Goal: Information Seeking & Learning: Learn about a topic

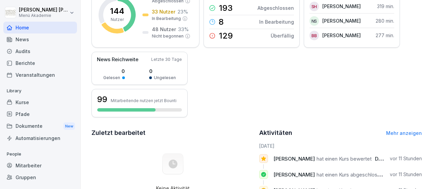
scroll to position [78, 0]
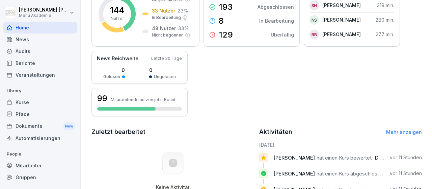
click at [30, 177] on div "Gruppen" at bounding box center [40, 177] width 74 height 12
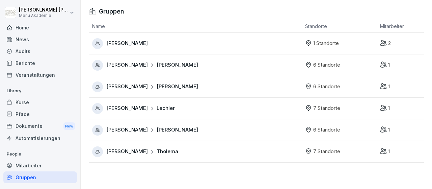
click at [157, 88] on span "[PERSON_NAME]" at bounding box center [178, 87] width 42 height 8
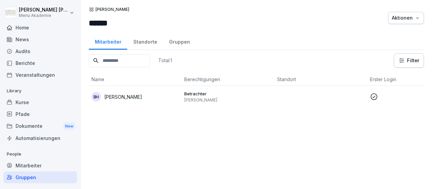
click at [152, 43] on div "Standorte" at bounding box center [145, 40] width 36 height 17
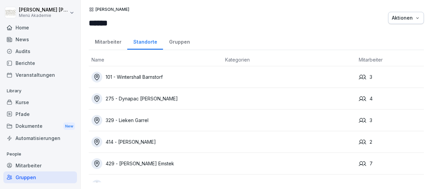
click at [159, 77] on div "101 - Wintershall Barnstorf" at bounding box center [155, 77] width 128 height 11
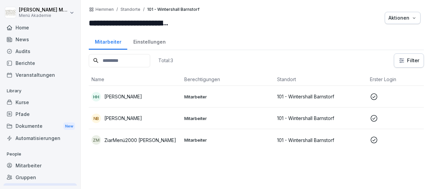
click at [141, 96] on div "HH [PERSON_NAME]" at bounding box center [134, 96] width 87 height 9
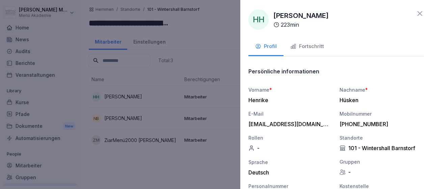
click at [304, 47] on div "Fortschritt" at bounding box center [307, 47] width 34 height 8
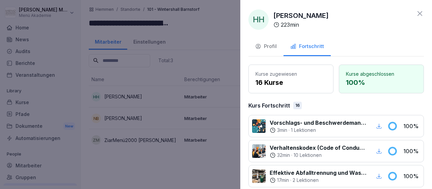
click at [304, 47] on div "Fortschritt" at bounding box center [307, 47] width 34 height 8
click at [416, 7] on div "HH Henrike Hüsken 223 min Profil Fortschritt Kurse zugewiesen 16 Kurse Kurse ab…" at bounding box center [336, 94] width 192 height 189
click at [420, 16] on icon at bounding box center [420, 13] width 8 height 8
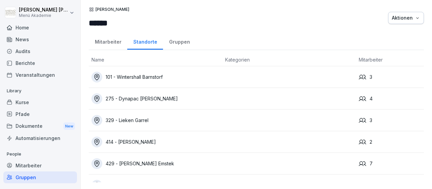
click at [169, 98] on div "275 - Dynapac Wardenburg" at bounding box center [155, 98] width 128 height 11
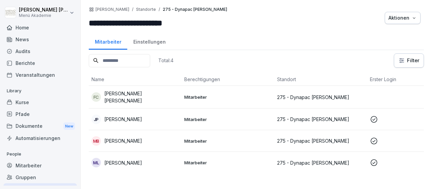
click at [142, 116] on p "Justyna Pajakowska" at bounding box center [123, 118] width 38 height 7
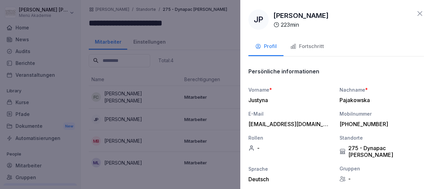
click at [134, 136] on div at bounding box center [216, 94] width 432 height 189
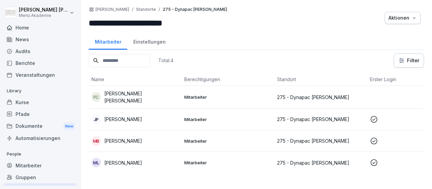
click at [134, 137] on p "Marianne Bekmann" at bounding box center [123, 140] width 38 height 7
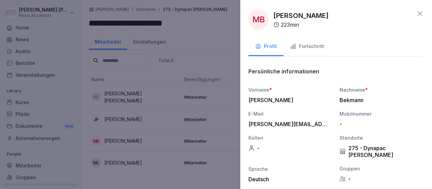
click at [134, 136] on div at bounding box center [216, 94] width 432 height 189
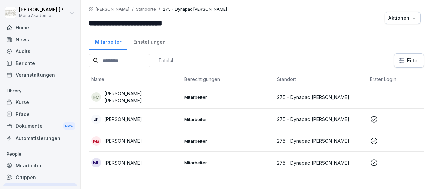
click at [132, 160] on div "ML Meike Luers" at bounding box center [134, 162] width 87 height 9
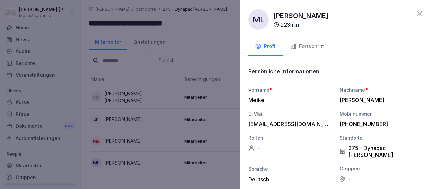
click at [132, 160] on div at bounding box center [216, 94] width 432 height 189
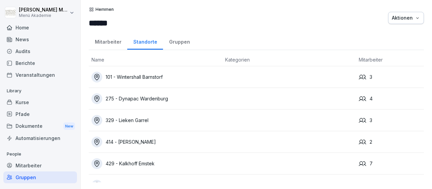
click at [137, 119] on div "329 - Lieken Garrel" at bounding box center [155, 120] width 128 height 11
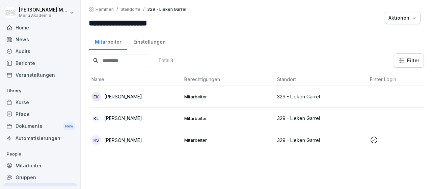
click at [135, 138] on p "Kathrin Schmidt" at bounding box center [123, 139] width 38 height 7
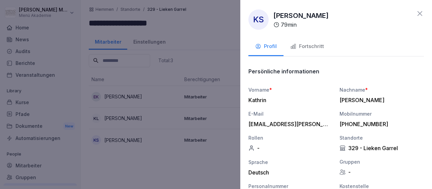
click at [421, 14] on icon at bounding box center [420, 13] width 8 height 8
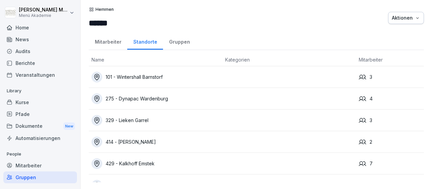
click at [147, 141] on div "414 - [PERSON_NAME]" at bounding box center [155, 141] width 128 height 11
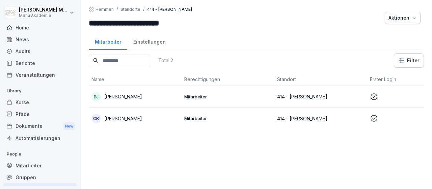
click at [125, 97] on p "[PERSON_NAME]" at bounding box center [123, 96] width 38 height 7
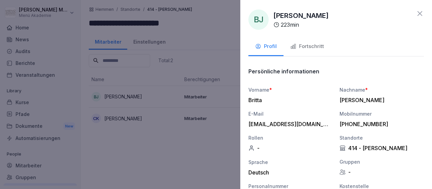
click at [125, 97] on div at bounding box center [216, 94] width 432 height 189
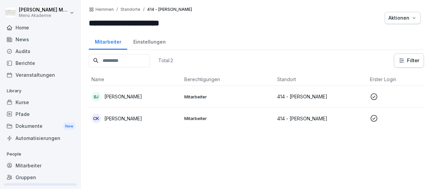
click at [125, 115] on p "Carlyn Köhler" at bounding box center [123, 118] width 38 height 7
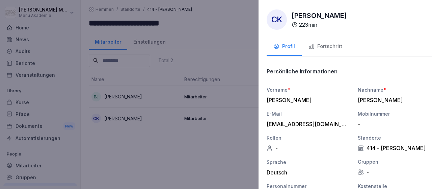
click at [125, 114] on div at bounding box center [216, 94] width 432 height 189
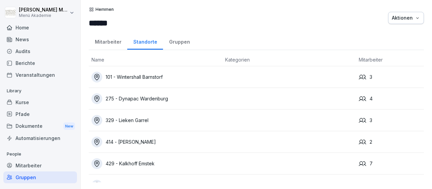
click at [145, 162] on div "429 - Kalkhoff Emstek" at bounding box center [155, 163] width 128 height 11
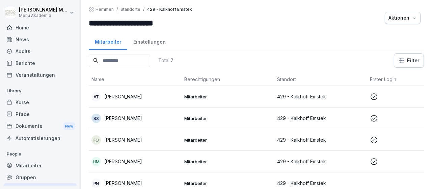
scroll to position [39, 0]
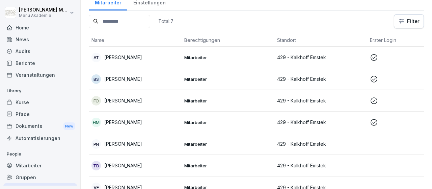
click at [134, 57] on p "Andrea Tapken" at bounding box center [123, 57] width 38 height 7
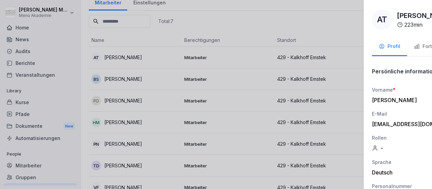
click at [134, 57] on div at bounding box center [216, 94] width 432 height 189
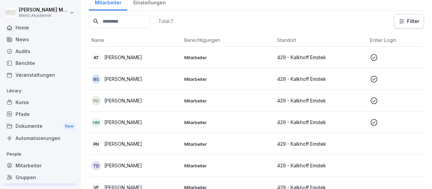
click at [129, 82] on p "Bernd Susen" at bounding box center [123, 78] width 38 height 7
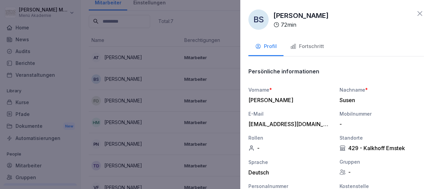
click at [129, 82] on div at bounding box center [216, 94] width 432 height 189
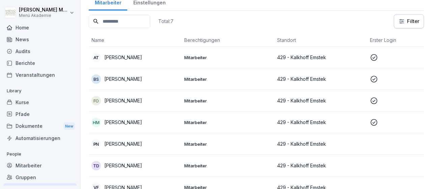
click at [129, 97] on p "Fatmire Osmanaj" at bounding box center [123, 100] width 38 height 7
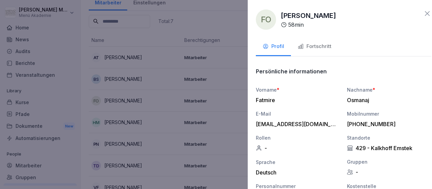
click at [129, 97] on div at bounding box center [216, 94] width 432 height 189
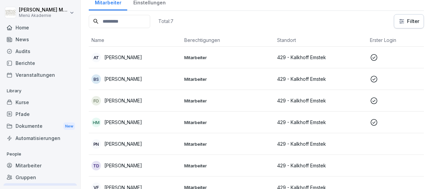
click at [129, 125] on p "Heidemarie Meyer" at bounding box center [123, 121] width 38 height 7
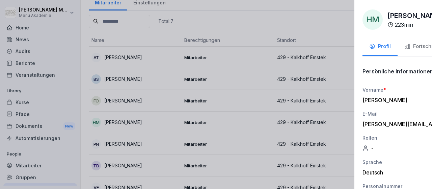
click at [129, 125] on div at bounding box center [216, 94] width 432 height 189
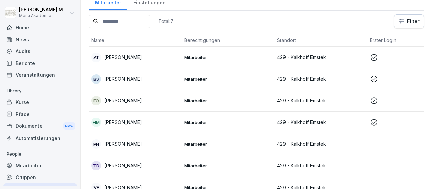
click at [131, 143] on p "Philipp Nägele" at bounding box center [123, 143] width 38 height 7
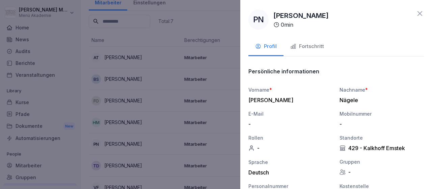
click at [131, 143] on div at bounding box center [216, 94] width 432 height 189
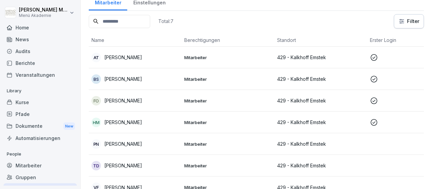
click at [135, 166] on p "Tatjana Dasenbrock" at bounding box center [123, 165] width 38 height 7
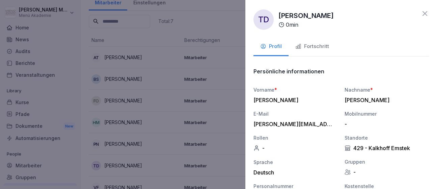
click at [135, 166] on div at bounding box center [216, 94] width 432 height 189
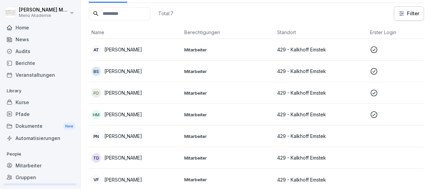
scroll to position [48, 0]
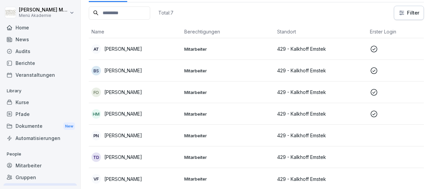
click at [136, 179] on p "Viktoriia Filonenko" at bounding box center [123, 178] width 38 height 7
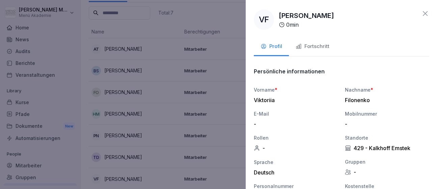
click at [136, 179] on div at bounding box center [216, 94] width 432 height 189
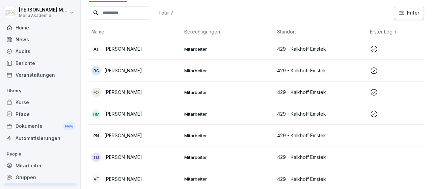
click at [135, 156] on p "Tatjana Dasenbrock" at bounding box center [123, 156] width 38 height 7
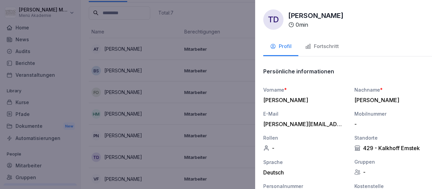
click at [135, 156] on div at bounding box center [216, 94] width 432 height 189
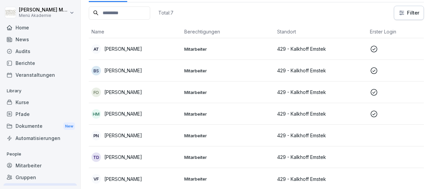
scroll to position [0, 0]
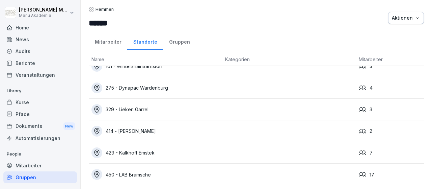
scroll to position [14, 0]
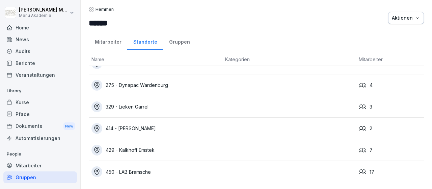
click at [147, 171] on div "450 - LAB Bramsche" at bounding box center [155, 171] width 128 height 11
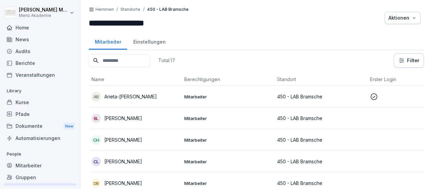
click at [140, 94] on p "Arieta-[PERSON_NAME]" at bounding box center [130, 96] width 53 height 7
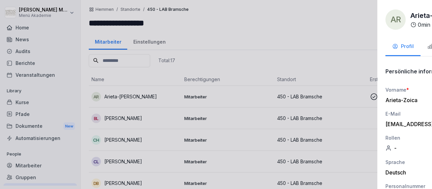
click at [140, 94] on div at bounding box center [216, 94] width 432 height 189
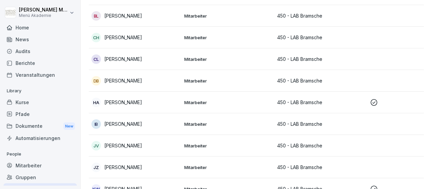
scroll to position [117, 0]
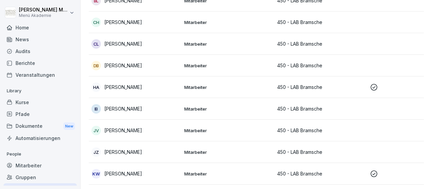
click at [139, 91] on td "HA Hamza Alabdullah" at bounding box center [135, 87] width 93 height 22
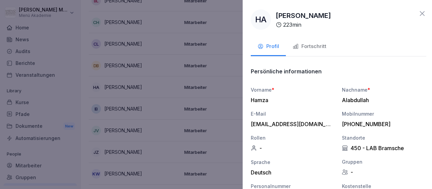
click at [139, 91] on div at bounding box center [216, 94] width 432 height 189
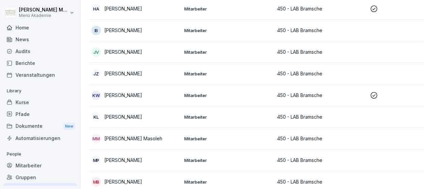
click at [133, 94] on p "Kerstin Wähler" at bounding box center [123, 94] width 38 height 7
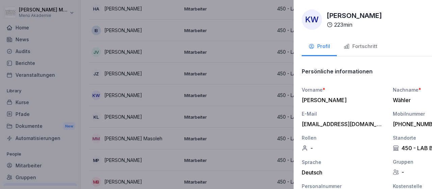
click at [133, 94] on div at bounding box center [216, 94] width 432 height 189
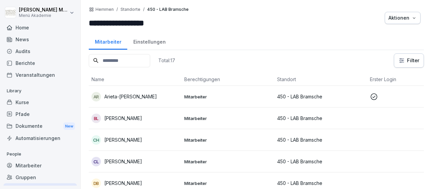
scroll to position [117, 0]
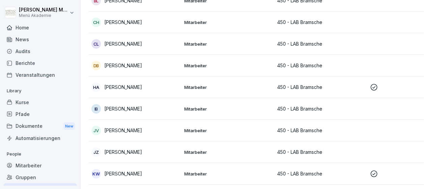
click at [29, 27] on div "Home" at bounding box center [40, 28] width 74 height 12
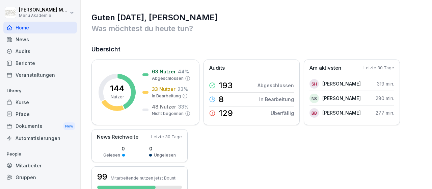
click at [27, 178] on div "Gruppen" at bounding box center [40, 177] width 74 height 12
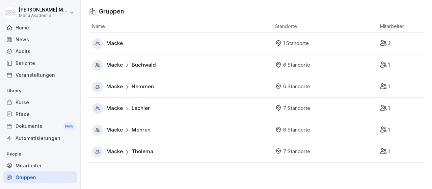
click at [124, 42] on div "Macke" at bounding box center [182, 43] width 180 height 11
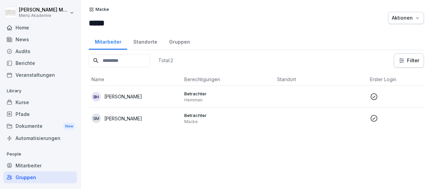
click at [142, 118] on p "Sebastian Macke" at bounding box center [123, 118] width 38 height 7
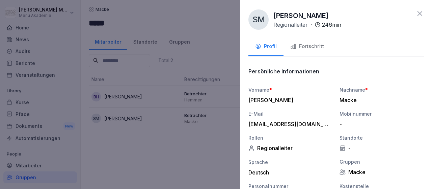
click at [314, 44] on div "Fortschritt" at bounding box center [307, 47] width 34 height 8
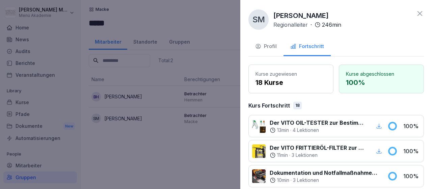
click at [314, 44] on div "Fortschritt" at bounding box center [307, 47] width 34 height 8
click at [420, 12] on icon at bounding box center [420, 13] width 8 height 8
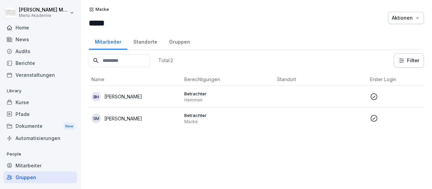
click at [125, 97] on p "[PERSON_NAME]" at bounding box center [123, 96] width 38 height 7
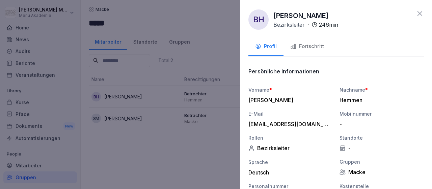
click at [313, 43] on div "Fortschritt" at bounding box center [307, 47] width 34 height 8
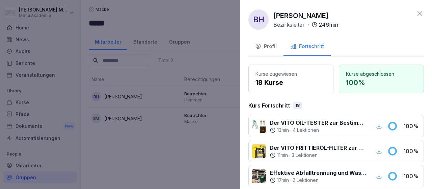
click at [314, 45] on div "Fortschritt" at bounding box center [307, 47] width 34 height 8
click at [422, 11] on icon at bounding box center [420, 13] width 8 height 8
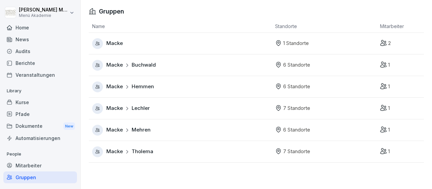
click at [149, 67] on span "Buchwald" at bounding box center [144, 65] width 24 height 8
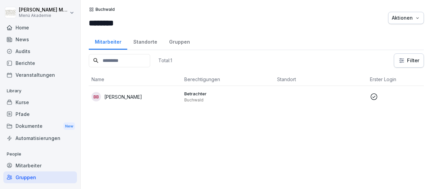
click at [130, 94] on p "Björn Buchwald" at bounding box center [123, 96] width 38 height 7
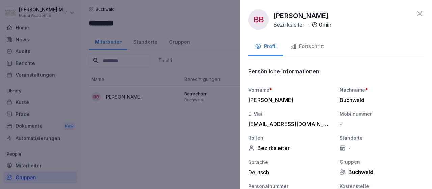
click at [314, 45] on div "Fortschritt" at bounding box center [307, 47] width 34 height 8
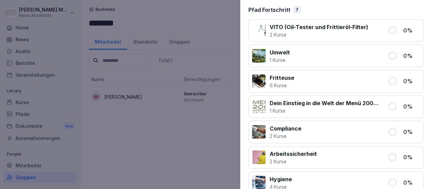
scroll to position [572, 0]
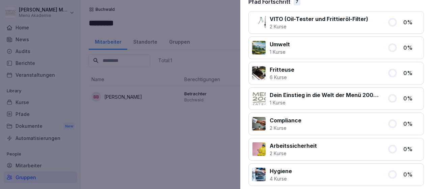
click at [116, 76] on div at bounding box center [216, 94] width 432 height 189
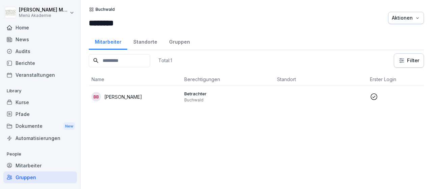
click at [23, 27] on div "Home" at bounding box center [40, 28] width 74 height 12
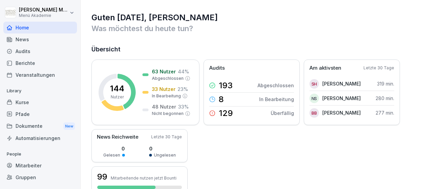
click at [30, 177] on div "Gruppen" at bounding box center [40, 177] width 74 height 12
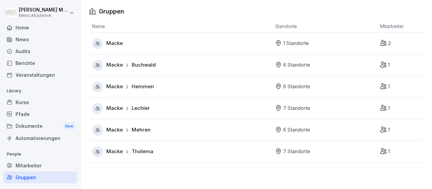
click at [147, 88] on span "Hemmen" at bounding box center [143, 87] width 22 height 8
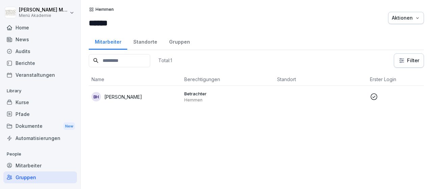
click at [147, 40] on div "Standorte" at bounding box center [145, 40] width 36 height 17
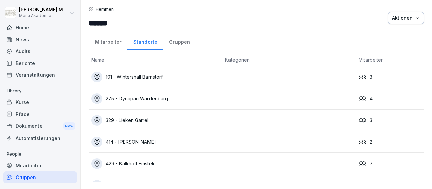
click at [112, 39] on div "Mitarbeiter" at bounding box center [108, 40] width 38 height 17
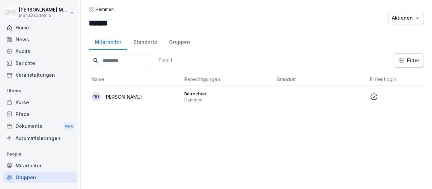
click at [29, 27] on div "Home" at bounding box center [40, 28] width 74 height 12
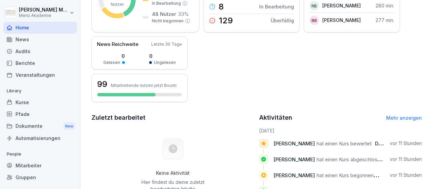
scroll to position [78, 0]
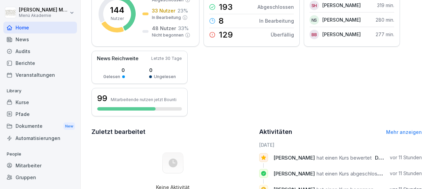
click at [20, 180] on div "Gruppen" at bounding box center [40, 177] width 74 height 12
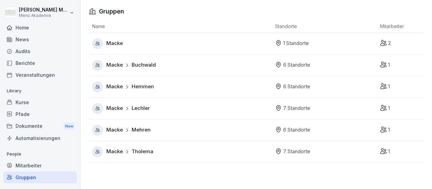
click at [122, 46] on span "Macke" at bounding box center [114, 43] width 17 height 8
click at [119, 110] on span "Macke" at bounding box center [114, 108] width 17 height 8
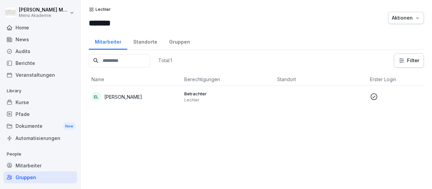
click at [116, 97] on p "Eugen Lechler" at bounding box center [123, 96] width 38 height 7
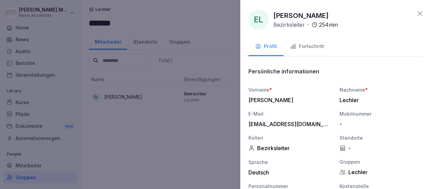
click at [314, 50] on button "Fortschritt" at bounding box center [307, 47] width 47 height 18
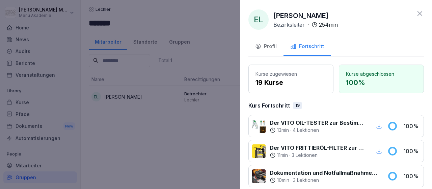
click at [420, 11] on icon at bounding box center [420, 13] width 8 height 8
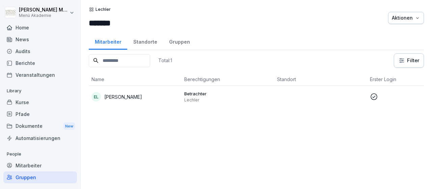
click at [30, 28] on div "Home" at bounding box center [40, 28] width 74 height 12
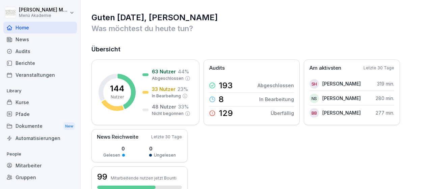
click at [31, 177] on div "Gruppen" at bounding box center [40, 177] width 74 height 12
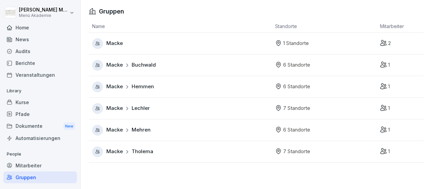
click at [124, 43] on div "Macke" at bounding box center [182, 43] width 180 height 11
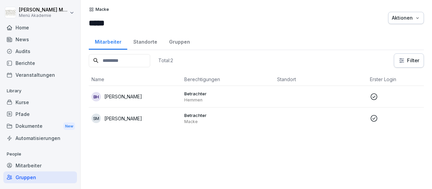
click at [131, 117] on p "Sebastian Macke" at bounding box center [123, 118] width 38 height 7
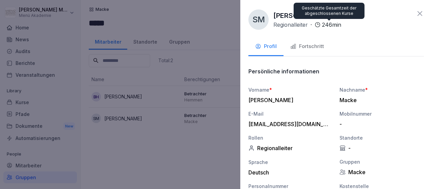
click at [336, 26] on p "246 min" at bounding box center [331, 25] width 19 height 8
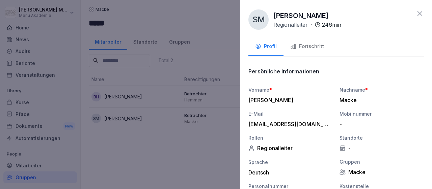
click at [308, 50] on div "Fortschritt" at bounding box center [307, 47] width 34 height 8
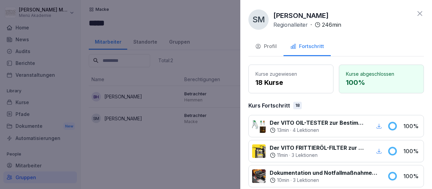
click at [308, 50] on div "Fortschritt" at bounding box center [307, 47] width 34 height 8
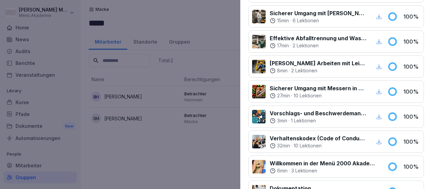
scroll to position [313, 0]
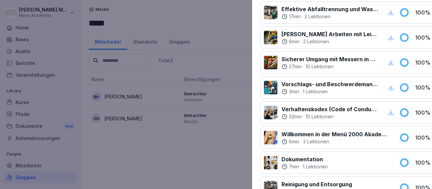
click at [205, 55] on div at bounding box center [216, 94] width 432 height 189
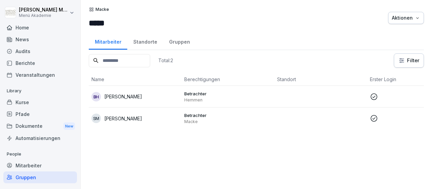
click at [117, 92] on div "BH Bianca Hemmen" at bounding box center [134, 96] width 87 height 9
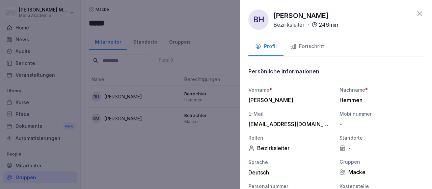
click at [317, 47] on div "Fortschritt" at bounding box center [307, 47] width 34 height 8
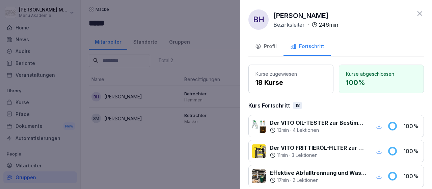
click at [316, 47] on div "Fortschritt" at bounding box center [307, 47] width 34 height 8
click at [419, 14] on icon at bounding box center [420, 13] width 8 height 8
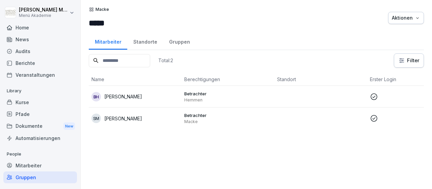
click at [152, 39] on div "Standorte" at bounding box center [145, 40] width 36 height 17
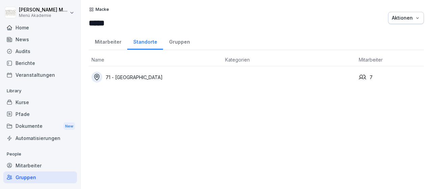
click at [136, 76] on div "71 - Kloster Blankenburg" at bounding box center [155, 77] width 128 height 11
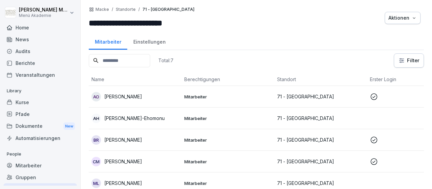
scroll to position [39, 0]
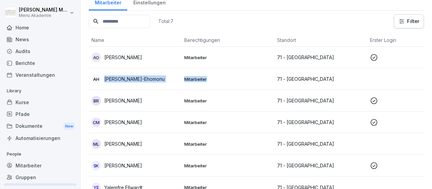
drag, startPoint x: 87, startPoint y: 75, endPoint x: 226, endPoint y: 88, distance: 139.6
click at [226, 88] on div "**********" at bounding box center [256, 55] width 351 height 189
click at [125, 75] on p "Anne Haferkamp-Ehomonu" at bounding box center [134, 78] width 60 height 7
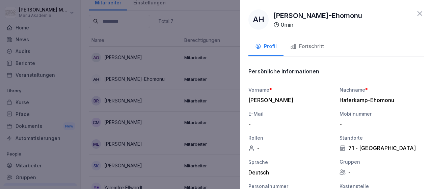
click at [175, 33] on div at bounding box center [216, 94] width 432 height 189
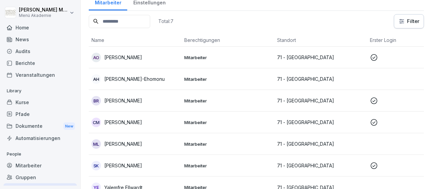
drag, startPoint x: 105, startPoint y: 77, endPoint x: 357, endPoint y: 83, distance: 252.5
click at [357, 83] on tr "AH Anne Haferkamp-Ehomonu Mitarbeiter 71 - Kloster Blankenburg" at bounding box center [321, 79] width 464 height 22
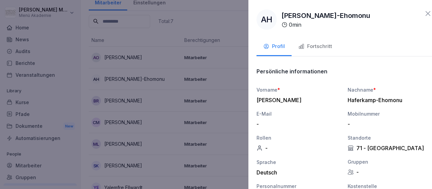
click at [190, 64] on div at bounding box center [216, 94] width 432 height 189
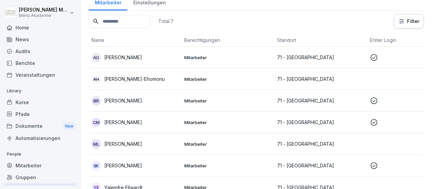
drag, startPoint x: 105, startPoint y: 80, endPoint x: 336, endPoint y: 83, distance: 231.2
click at [336, 83] on tr "AH Anne Haferkamp-Ehomonu Mitarbeiter 71 - Kloster Blankenburg" at bounding box center [321, 79] width 464 height 22
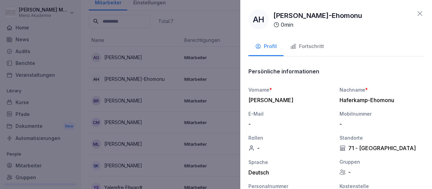
click at [218, 108] on div at bounding box center [216, 94] width 432 height 189
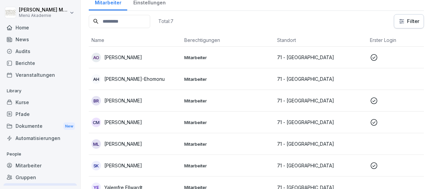
drag, startPoint x: 90, startPoint y: 78, endPoint x: 358, endPoint y: 82, distance: 267.7
click at [358, 82] on tr "AH Anne Haferkamp-Ehomonu Mitarbeiter 71 - Kloster Blankenburg" at bounding box center [321, 79] width 464 height 22
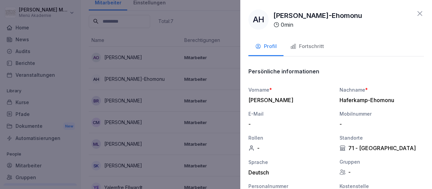
click at [248, 86] on div "Vorname *" at bounding box center [290, 89] width 84 height 7
click at [195, 85] on div at bounding box center [216, 94] width 432 height 189
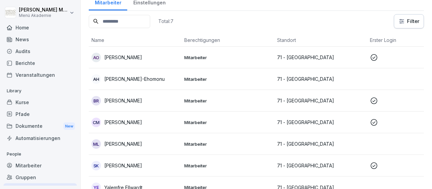
drag, startPoint x: 103, startPoint y: 78, endPoint x: 164, endPoint y: 81, distance: 61.8
click at [164, 81] on div "AH Anne Haferkamp-Ehomonu" at bounding box center [134, 78] width 87 height 9
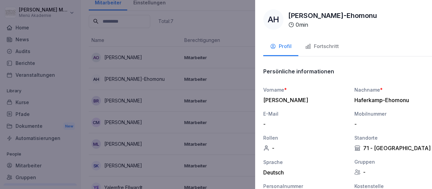
click at [160, 81] on div at bounding box center [216, 94] width 432 height 189
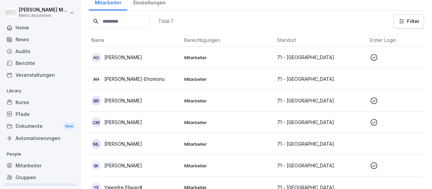
drag, startPoint x: 168, startPoint y: 78, endPoint x: 103, endPoint y: 81, distance: 64.9
click at [103, 81] on div "AH Anne Haferkamp-Ehomonu" at bounding box center [134, 78] width 87 height 9
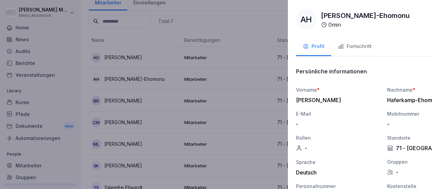
click at [112, 79] on div at bounding box center [216, 94] width 432 height 189
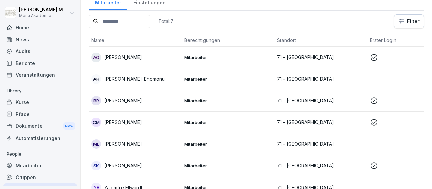
click at [193, 116] on td "Mitarbeiter" at bounding box center [228, 122] width 93 height 22
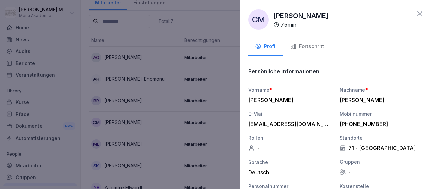
click at [418, 19] on div "CM Celia Molero Munoz 75 min" at bounding box center [336, 19] width 176 height 20
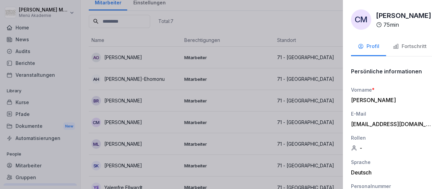
click at [120, 86] on div at bounding box center [216, 94] width 432 height 189
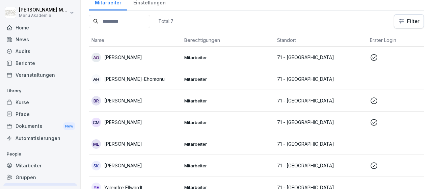
click at [115, 77] on p "Anne Haferkamp-Ehomonu" at bounding box center [134, 78] width 60 height 7
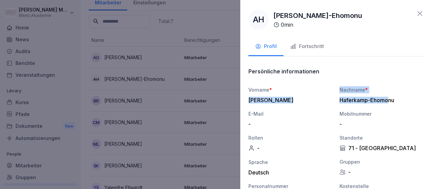
drag, startPoint x: 244, startPoint y: 99, endPoint x: 388, endPoint y: 104, distance: 144.6
click at [388, 104] on div "**********" at bounding box center [336, 94] width 192 height 189
drag, startPoint x: 388, startPoint y: 104, endPoint x: 397, endPoint y: 102, distance: 8.8
click at [390, 104] on div "Vorname * Anne Nachname * Haferkamp-Ehomonu E-Mail - Mobilnummer - Rollen - Sta…" at bounding box center [336, 142] width 176 height 113
click at [397, 101] on div "Haferkamp-Ehomonu" at bounding box center [380, 100] width 81 height 7
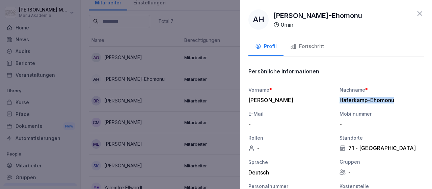
drag, startPoint x: 396, startPoint y: 99, endPoint x: 336, endPoint y: 101, distance: 59.4
click at [340, 101] on div "Haferkamp-Ehomonu" at bounding box center [380, 100] width 81 height 7
drag, startPoint x: 331, startPoint y: 100, endPoint x: 273, endPoint y: 21, distance: 97.8
click at [328, 93] on div "Vorname * Anne" at bounding box center [290, 94] width 84 height 17
click at [277, 14] on p "Anne Haferkamp-Ehomonu" at bounding box center [317, 15] width 89 height 10
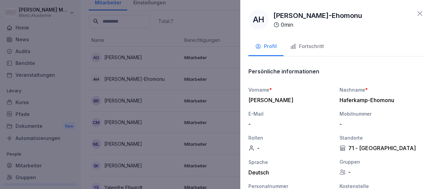
drag, startPoint x: 274, startPoint y: 15, endPoint x: 370, endPoint y: 16, distance: 96.5
click at [370, 16] on div "AH Anne Haferkamp-Ehomonu 0 min" at bounding box center [336, 19] width 176 height 20
copy p "Anne Haferkamp-Ehomonu"
click at [420, 12] on icon at bounding box center [420, 13] width 8 height 8
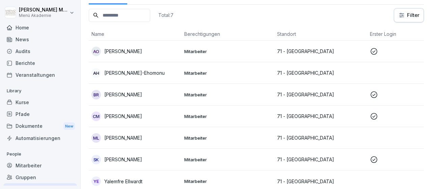
scroll to position [48, 0]
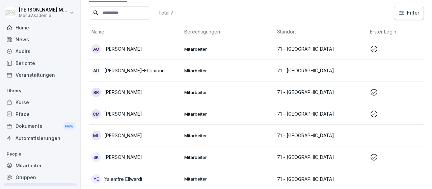
click at [234, 137] on p "Mitarbeiter" at bounding box center [227, 135] width 87 height 6
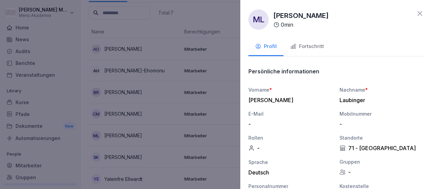
drag, startPoint x: 362, startPoint y: 15, endPoint x: 274, endPoint y: 17, distance: 88.4
click at [274, 17] on div "ML Mario Celestano Laubinger 0 min" at bounding box center [336, 19] width 176 height 20
copy p "Mario Celestano Laubinger"
click at [417, 12] on icon at bounding box center [420, 13] width 8 height 8
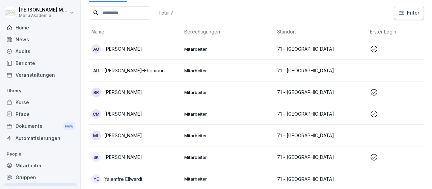
click at [266, 178] on p "Mitarbeiter" at bounding box center [227, 179] width 87 height 6
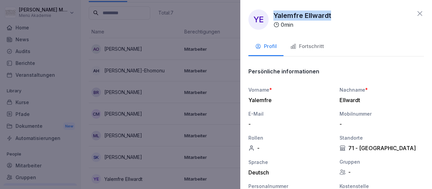
drag, startPoint x: 330, startPoint y: 15, endPoint x: 275, endPoint y: 20, distance: 55.6
click at [275, 20] on p "Yalemfre Ellwardt" at bounding box center [302, 15] width 58 height 10
copy p "Yalemfre Ellwardt"
click at [423, 11] on icon at bounding box center [420, 13] width 8 height 8
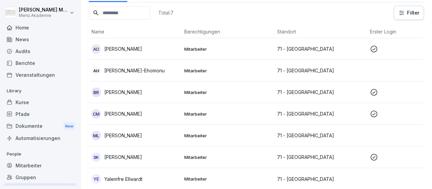
drag, startPoint x: 331, startPoint y: 65, endPoint x: 338, endPoint y: 63, distance: 6.9
click at [332, 65] on td "71 - Kloster Blankenburg" at bounding box center [320, 71] width 93 height 22
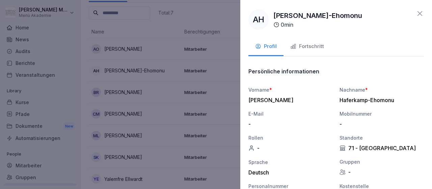
click at [185, 42] on div at bounding box center [216, 94] width 432 height 189
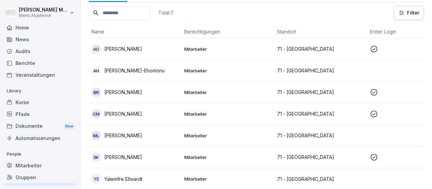
click at [21, 29] on div "Home" at bounding box center [40, 28] width 74 height 12
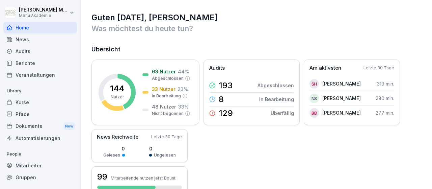
click at [22, 180] on div "Gruppen" at bounding box center [40, 177] width 74 height 12
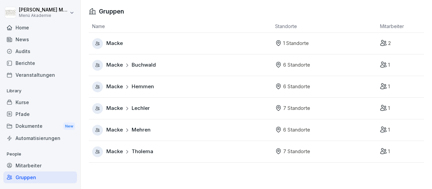
click at [144, 86] on span "Hemmen" at bounding box center [143, 87] width 22 height 8
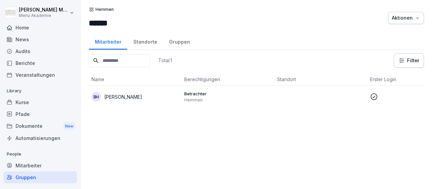
click at [127, 96] on p "Bianca Hemmen" at bounding box center [123, 96] width 38 height 7
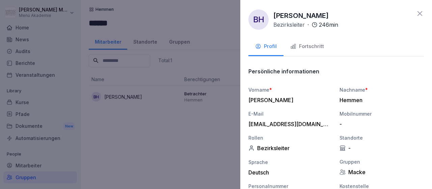
click at [143, 42] on div at bounding box center [216, 94] width 432 height 189
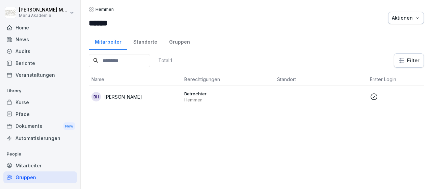
click at [144, 42] on div "Standorte" at bounding box center [145, 40] width 36 height 17
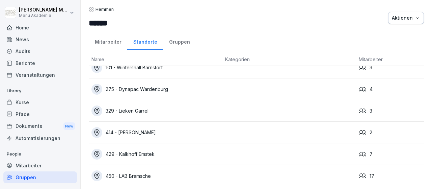
scroll to position [14, 0]
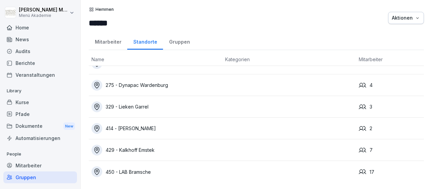
click at [141, 167] on div "450 - LAB Bramsche" at bounding box center [155, 171] width 128 height 11
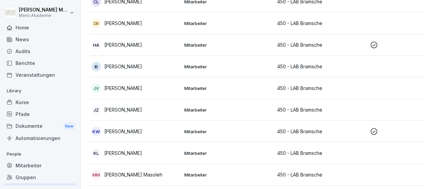
scroll to position [157, 0]
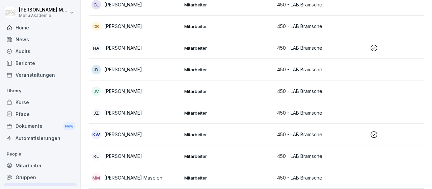
click at [111, 113] on p "[PERSON_NAME]" at bounding box center [123, 112] width 38 height 7
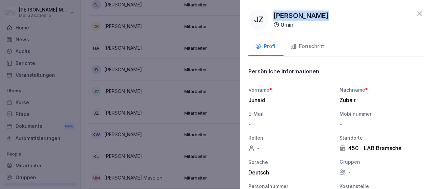
drag, startPoint x: 320, startPoint y: 15, endPoint x: 275, endPoint y: 16, distance: 44.9
click at [275, 16] on div "JZ [PERSON_NAME] 0 min" at bounding box center [336, 19] width 176 height 20
copy p "[PERSON_NAME]"
drag, startPoint x: 416, startPoint y: 2, endPoint x: 423, endPoint y: 13, distance: 13.0
click at [400, 6] on div "**********" at bounding box center [336, 94] width 192 height 189
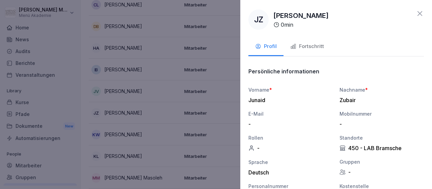
click at [421, 11] on icon at bounding box center [420, 13] width 8 height 8
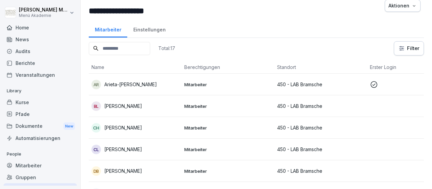
scroll to position [0, 0]
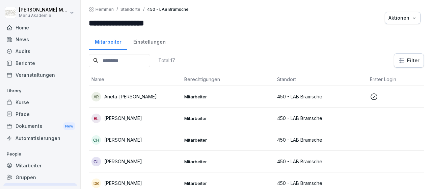
click at [32, 28] on div "Home" at bounding box center [40, 28] width 74 height 12
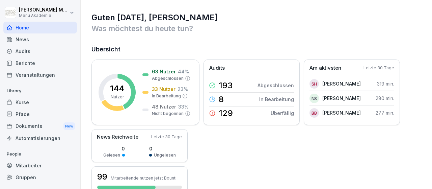
click at [29, 179] on div "Gruppen" at bounding box center [40, 177] width 74 height 12
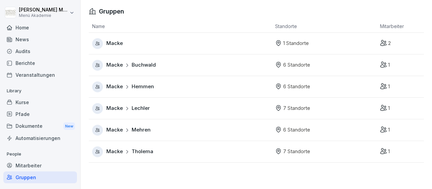
click at [143, 153] on span "Tholema" at bounding box center [143, 151] width 22 height 8
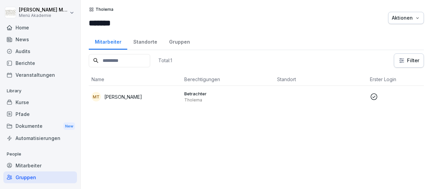
click at [148, 42] on div "Standorte" at bounding box center [145, 40] width 36 height 17
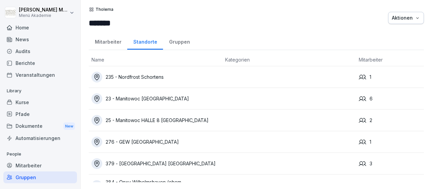
click at [145, 77] on div "235 - Nordfrost Schortens" at bounding box center [155, 77] width 128 height 11
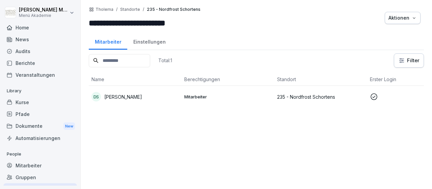
click at [129, 97] on p "[PERSON_NAME]" at bounding box center [123, 96] width 38 height 7
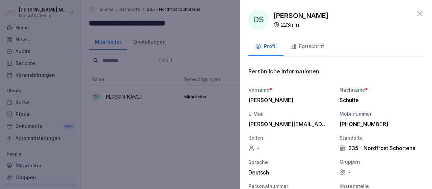
click at [419, 10] on icon at bounding box center [420, 13] width 8 height 8
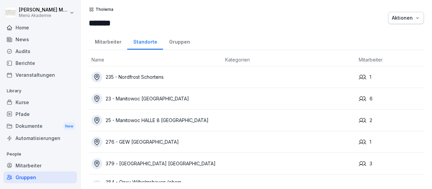
click at [148, 98] on div "23 - Manitowoc [GEOGRAPHIC_DATA]" at bounding box center [155, 98] width 128 height 11
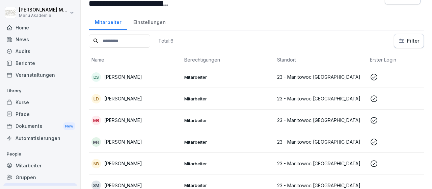
scroll to position [26, 0]
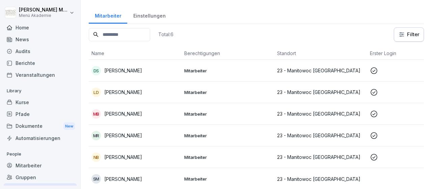
click at [113, 70] on p "Diana Schlegel" at bounding box center [123, 70] width 38 height 7
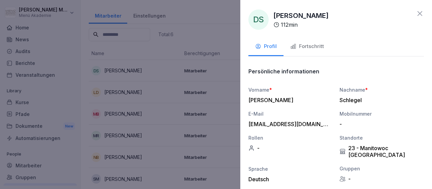
click at [421, 13] on icon at bounding box center [420, 13] width 8 height 8
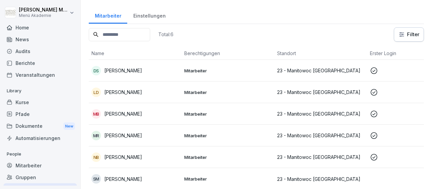
click at [119, 91] on p "Linda Damm" at bounding box center [123, 91] width 38 height 7
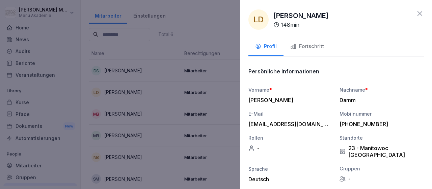
click at [419, 15] on icon at bounding box center [420, 13] width 8 height 8
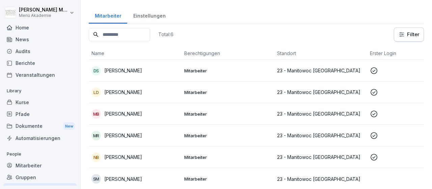
click at [136, 158] on p "Nancy Brinkmann" at bounding box center [123, 156] width 38 height 7
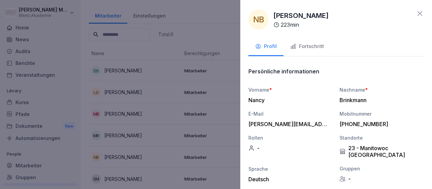
click at [416, 10] on icon at bounding box center [420, 13] width 8 height 8
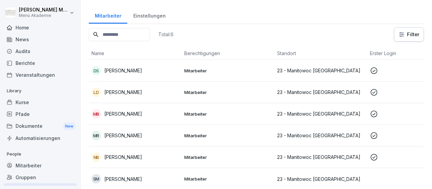
click at [117, 135] on p "Matthias Röefzaad" at bounding box center [123, 135] width 38 height 7
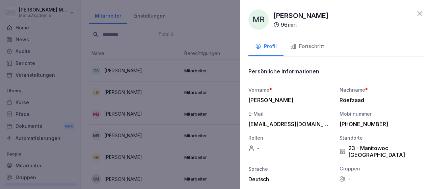
click at [422, 13] on icon at bounding box center [420, 13] width 8 height 8
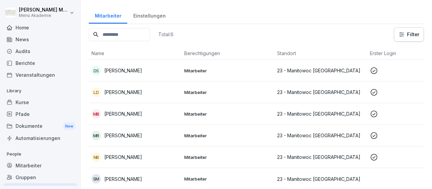
drag, startPoint x: 25, startPoint y: 27, endPoint x: 34, endPoint y: 27, distance: 9.1
click at [25, 27] on div "Home" at bounding box center [40, 28] width 74 height 12
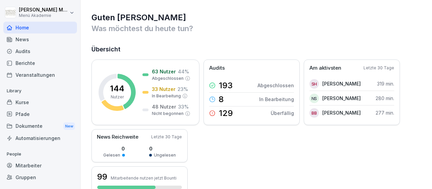
click at [24, 177] on div "Gruppen" at bounding box center [40, 177] width 74 height 12
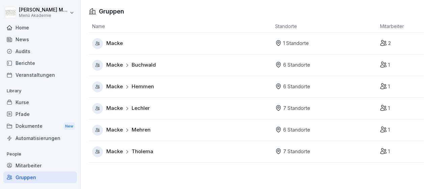
click at [151, 154] on span "Tholema" at bounding box center [143, 151] width 22 height 8
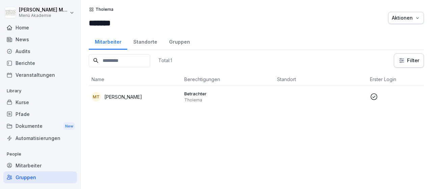
click at [146, 41] on div "Standorte" at bounding box center [145, 40] width 36 height 17
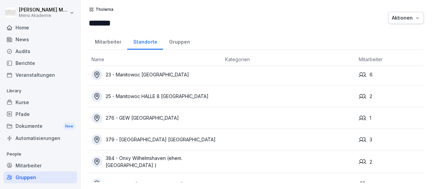
scroll to position [35, 0]
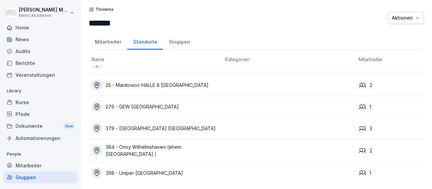
click at [163, 85] on div "25 - Manitowoc HALLE 8 [GEOGRAPHIC_DATA]" at bounding box center [155, 85] width 128 height 11
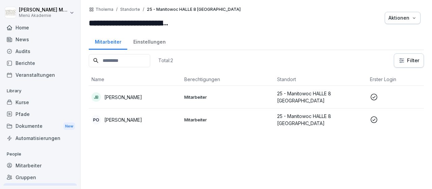
click at [122, 95] on p "[PERSON_NAME]" at bounding box center [123, 96] width 38 height 7
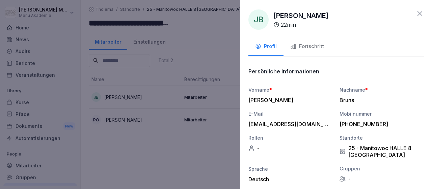
click at [420, 13] on icon at bounding box center [419, 13] width 5 height 5
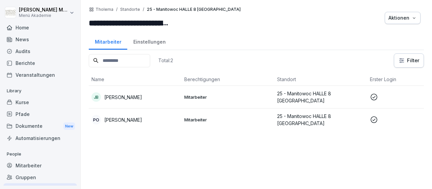
click at [119, 118] on p "[PERSON_NAME]" at bounding box center [123, 119] width 38 height 7
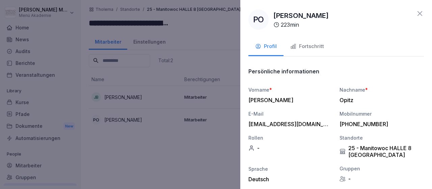
click at [422, 14] on icon at bounding box center [420, 13] width 8 height 8
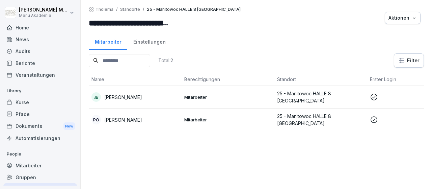
click at [25, 27] on div "Home" at bounding box center [40, 28] width 74 height 12
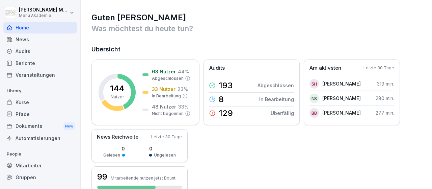
click at [22, 179] on div "Gruppen" at bounding box center [40, 177] width 74 height 12
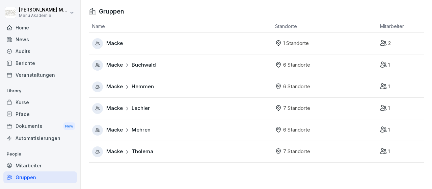
click at [132, 152] on span "Tholema" at bounding box center [143, 151] width 22 height 8
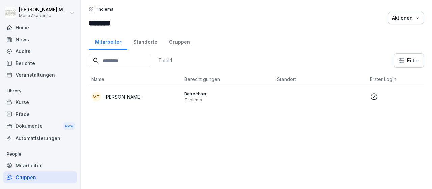
click at [149, 42] on div "Standorte" at bounding box center [145, 40] width 36 height 17
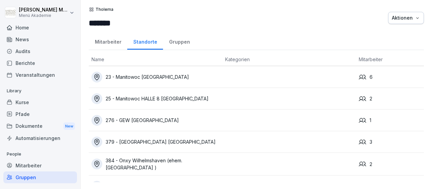
scroll to position [35, 0]
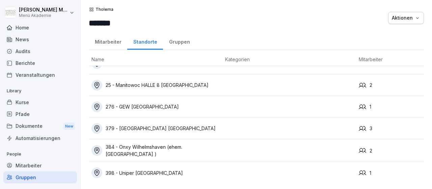
click at [129, 102] on div "276 - GEW [GEOGRAPHIC_DATA]" at bounding box center [155, 106] width 128 height 11
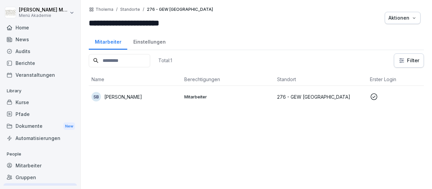
click at [123, 102] on td "SB [PERSON_NAME]" at bounding box center [135, 97] width 93 height 22
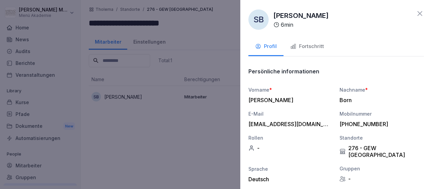
click at [419, 13] on icon at bounding box center [420, 13] width 8 height 8
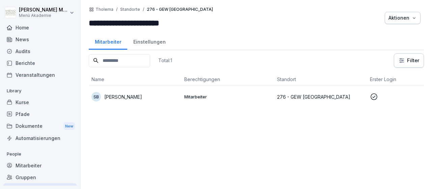
click at [21, 179] on div "Gruppen" at bounding box center [40, 177] width 74 height 12
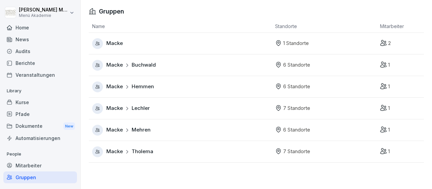
click at [144, 150] on span "Tholema" at bounding box center [143, 151] width 22 height 8
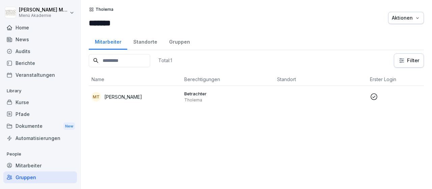
click at [142, 41] on div "Standorte" at bounding box center [145, 40] width 36 height 17
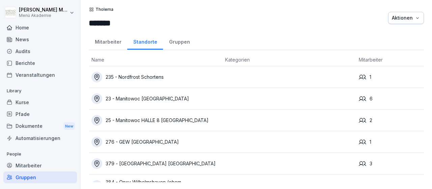
click at [149, 164] on div "379 - [GEOGRAPHIC_DATA] [GEOGRAPHIC_DATA]" at bounding box center [155, 163] width 128 height 11
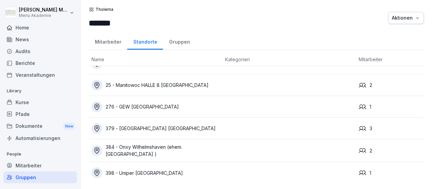
click at [151, 147] on div "384 - Onxy Wilhelmshaven (ehem. [GEOGRAPHIC_DATA] )" at bounding box center [155, 150] width 128 height 14
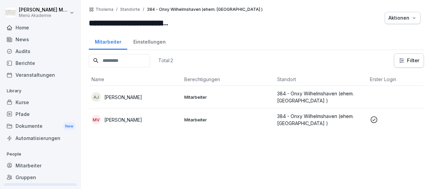
click at [128, 119] on p "[PERSON_NAME]" at bounding box center [123, 119] width 38 height 7
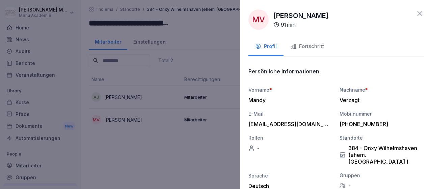
click at [419, 15] on icon at bounding box center [419, 13] width 5 height 5
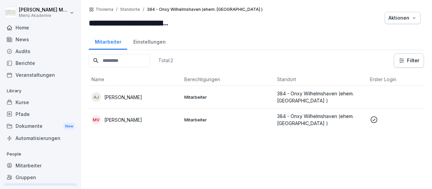
click at [23, 180] on div "Gruppen" at bounding box center [40, 177] width 74 height 12
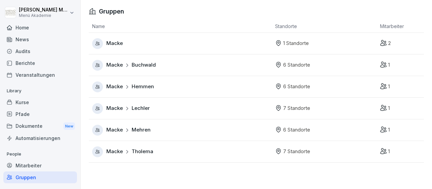
click at [146, 153] on span "Tholema" at bounding box center [143, 151] width 22 height 8
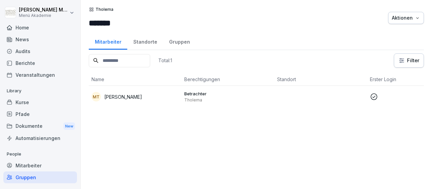
click at [141, 38] on div "Standorte" at bounding box center [145, 40] width 36 height 17
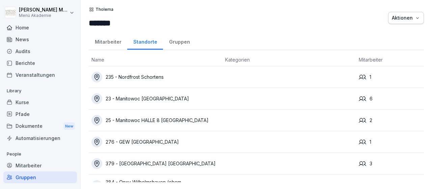
scroll to position [35, 0]
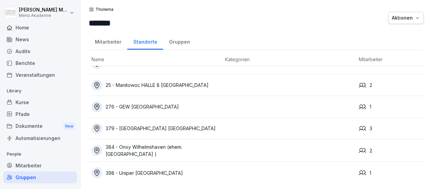
click at [158, 167] on div "398 - Uniper Wilhelmshaven" at bounding box center [155, 172] width 128 height 11
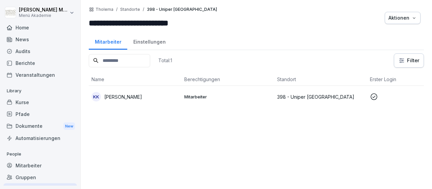
click at [110, 90] on td "KK Katrin Kroß" at bounding box center [135, 97] width 93 height 22
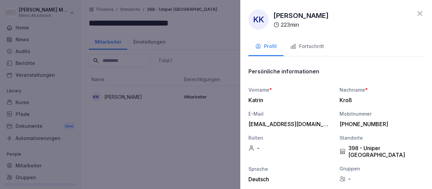
click at [421, 11] on icon at bounding box center [420, 13] width 8 height 8
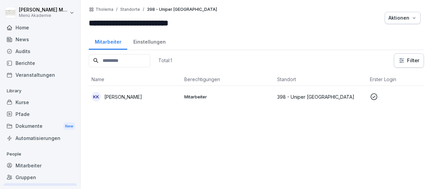
click at [25, 25] on div "Home" at bounding box center [40, 28] width 74 height 12
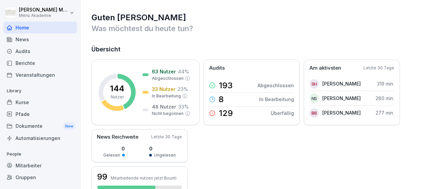
click at [34, 174] on div "Gruppen" at bounding box center [40, 177] width 74 height 12
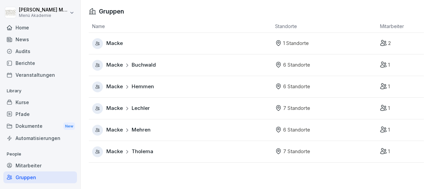
click at [147, 108] on span "Lechler" at bounding box center [141, 108] width 18 height 8
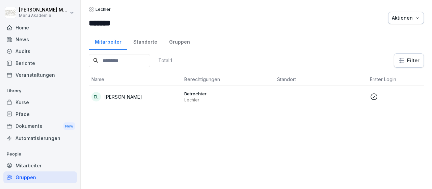
click at [147, 42] on div "Standorte" at bounding box center [145, 40] width 36 height 17
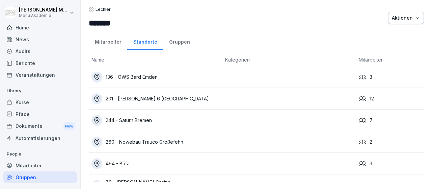
click at [151, 77] on div "136 - OWS Bard Emden" at bounding box center [155, 77] width 128 height 11
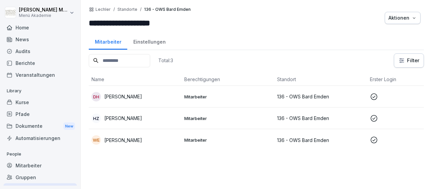
click at [131, 95] on p "[PERSON_NAME]" at bounding box center [123, 96] width 38 height 7
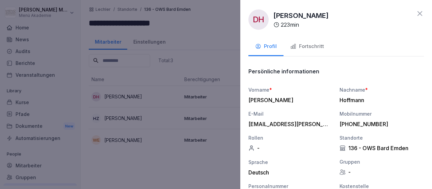
click at [421, 12] on icon at bounding box center [420, 13] width 8 height 8
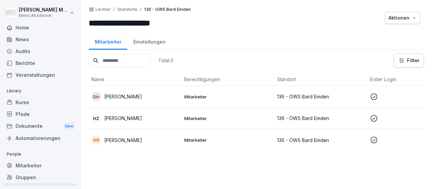
click at [126, 138] on p "Wiebke Ennen" at bounding box center [123, 139] width 38 height 7
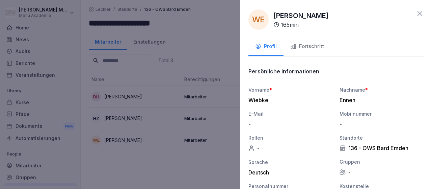
click at [419, 11] on icon at bounding box center [420, 13] width 8 height 8
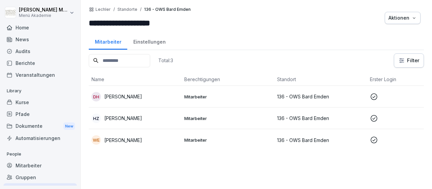
click at [29, 177] on div "Gruppen" at bounding box center [40, 177] width 74 height 12
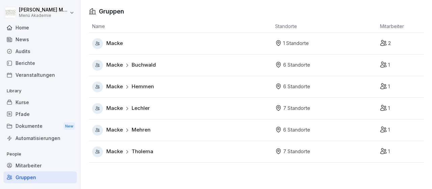
click at [156, 106] on div "Macke Lechler" at bounding box center [182, 108] width 180 height 11
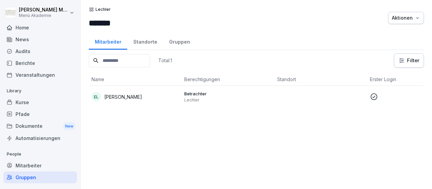
click at [147, 39] on div "Standorte" at bounding box center [145, 40] width 36 height 17
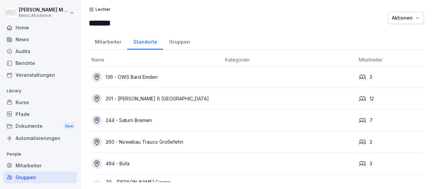
click at [137, 120] on div "244 - Saturn Bremen" at bounding box center [155, 120] width 128 height 11
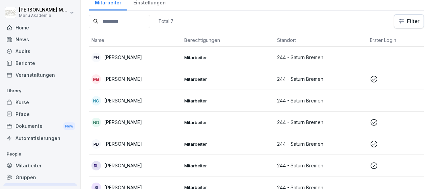
scroll to position [48, 0]
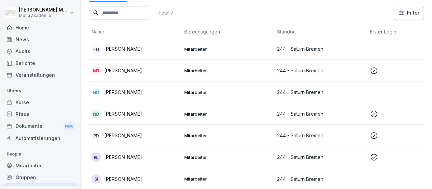
click at [120, 135] on p "[PERSON_NAME]" at bounding box center [123, 135] width 38 height 7
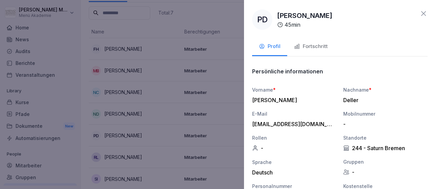
click at [121, 114] on div at bounding box center [216, 94] width 432 height 189
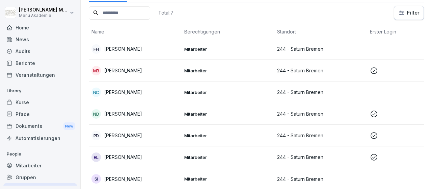
click at [121, 114] on p "[PERSON_NAME]" at bounding box center [123, 113] width 38 height 7
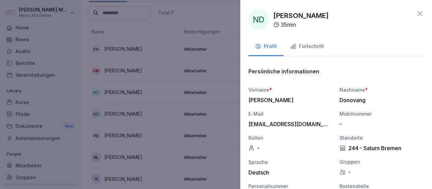
click at [122, 88] on div at bounding box center [216, 94] width 432 height 189
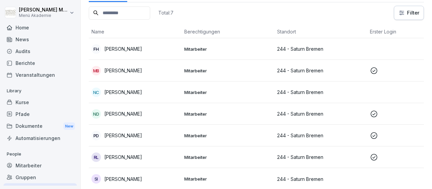
click at [122, 88] on p "[PERSON_NAME]" at bounding box center [123, 91] width 38 height 7
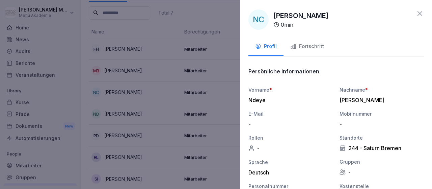
click at [133, 21] on div at bounding box center [216, 94] width 432 height 189
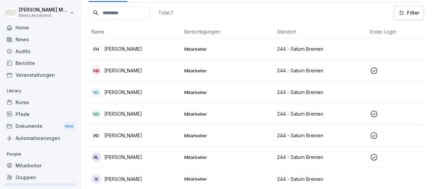
click at [131, 92] on p "[PERSON_NAME]" at bounding box center [123, 91] width 38 height 7
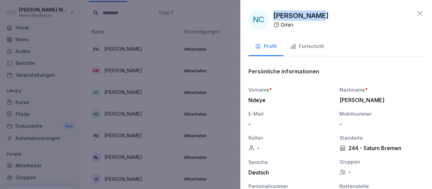
drag, startPoint x: 274, startPoint y: 17, endPoint x: 329, endPoint y: 15, distance: 55.4
click at [329, 15] on div "NC [PERSON_NAME] 0 min" at bounding box center [336, 19] width 176 height 20
copy p "[PERSON_NAME]"
click at [422, 15] on icon at bounding box center [420, 13] width 8 height 8
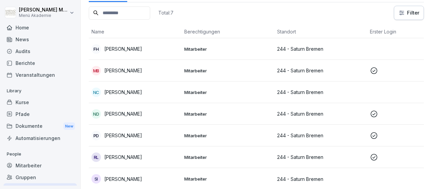
click at [110, 178] on p "[PERSON_NAME]" at bounding box center [123, 178] width 38 height 7
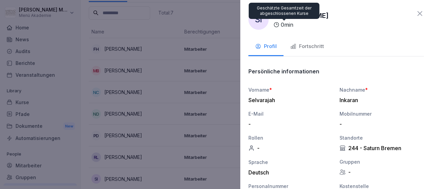
drag, startPoint x: 335, startPoint y: 15, endPoint x: 278, endPoint y: 17, distance: 57.1
click at [278, 17] on div "SI [PERSON_NAME] 0 min" at bounding box center [336, 19] width 176 height 20
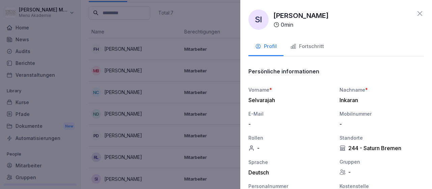
click at [283, 17] on p "[PERSON_NAME]" at bounding box center [300, 15] width 55 height 10
drag, startPoint x: 274, startPoint y: 14, endPoint x: 338, endPoint y: 12, distance: 64.1
click at [338, 12] on div "SI [PERSON_NAME] 0 min" at bounding box center [336, 19] width 176 height 20
copy p "[PERSON_NAME]"
click at [422, 10] on icon at bounding box center [420, 13] width 8 height 8
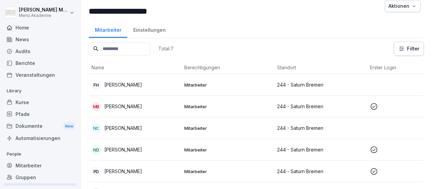
scroll to position [0, 0]
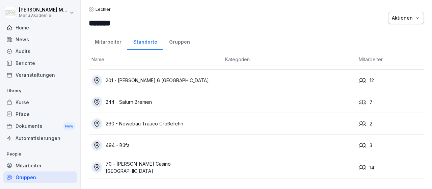
scroll to position [35, 0]
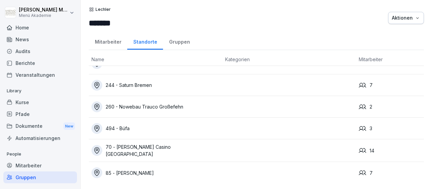
click at [150, 171] on div "85 - Weidemark Sögel" at bounding box center [155, 172] width 128 height 11
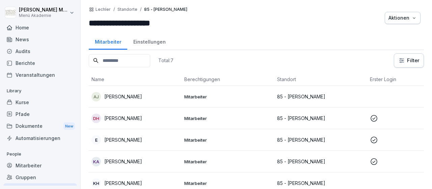
click at [31, 175] on div "Gruppen" at bounding box center [40, 177] width 74 height 12
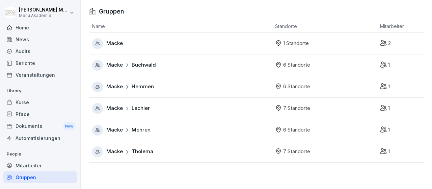
click at [152, 147] on div "Macke Tholema" at bounding box center [182, 151] width 180 height 11
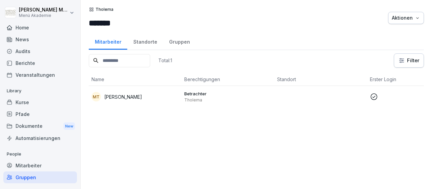
click at [147, 42] on div "Standorte" at bounding box center [145, 40] width 36 height 17
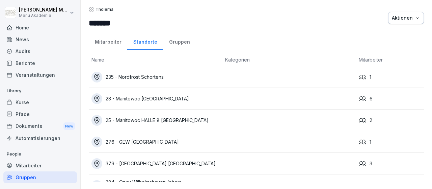
click at [148, 97] on div "23 - Manitowoc Wilhelmshaven" at bounding box center [155, 98] width 128 height 11
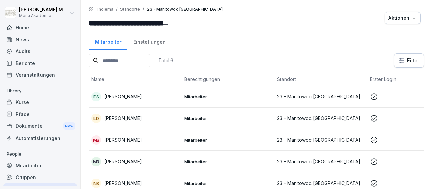
click at [231, 119] on p "Mitarbeiter" at bounding box center [227, 118] width 87 height 6
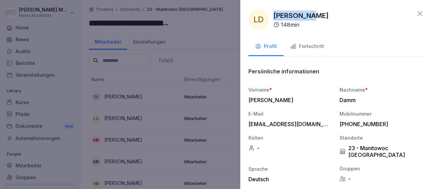
drag, startPoint x: 316, startPoint y: 13, endPoint x: 272, endPoint y: 17, distance: 44.1
click at [272, 17] on div "LD [PERSON_NAME] 148 min" at bounding box center [336, 19] width 176 height 20
copy p "[PERSON_NAME]"
click at [422, 13] on icon at bounding box center [420, 13] width 8 height 8
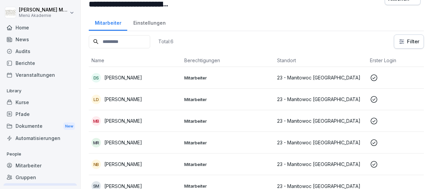
scroll to position [26, 0]
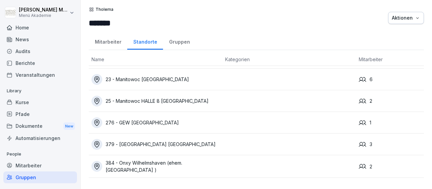
scroll to position [35, 0]
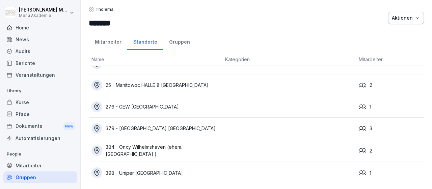
click at [164, 150] on div "384 - Onxy Wilhelmshaven (ehem. [GEOGRAPHIC_DATA] )" at bounding box center [155, 150] width 128 height 14
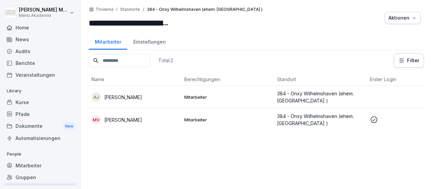
click at [111, 96] on p "Andrea Jokisch" at bounding box center [123, 96] width 38 height 7
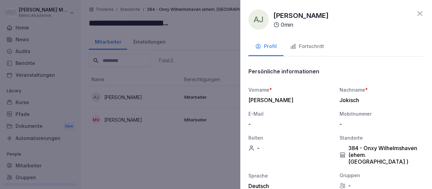
drag, startPoint x: 326, startPoint y: 18, endPoint x: 273, endPoint y: 20, distance: 52.7
click at [273, 20] on div "AJ Andrea Jokisch 0 min" at bounding box center [336, 19] width 176 height 20
copy p "Andrea Jokisch"
click at [418, 15] on icon at bounding box center [420, 13] width 8 height 8
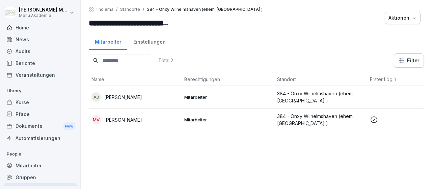
click at [22, 27] on div "Home" at bounding box center [40, 28] width 74 height 12
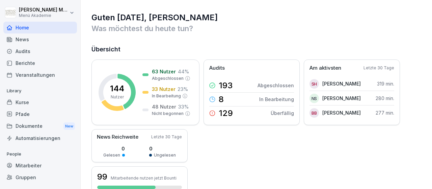
click at [39, 177] on div "Gruppen" at bounding box center [40, 177] width 74 height 12
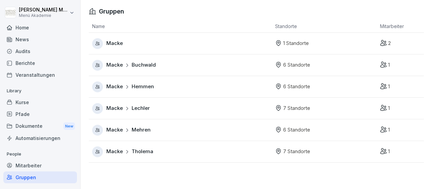
click at [156, 64] on div "Macke Buchwald" at bounding box center [182, 65] width 180 height 11
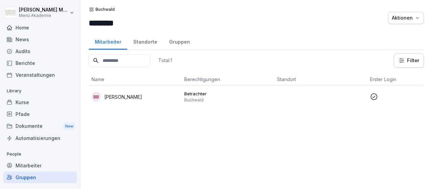
click at [150, 39] on div "Standorte" at bounding box center [145, 40] width 36 height 17
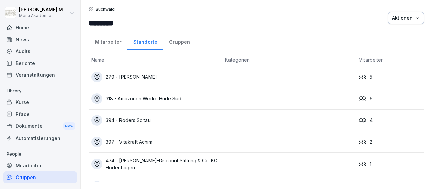
click at [153, 77] on div "279 - Netto Ganderkesee" at bounding box center [155, 77] width 128 height 11
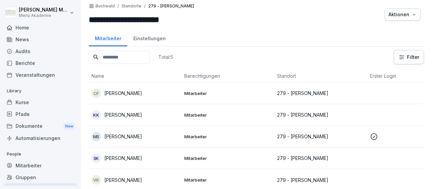
scroll to position [4, 0]
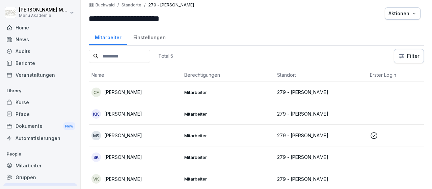
click at [168, 118] on td "KK [PERSON_NAME]" at bounding box center [135, 114] width 93 height 22
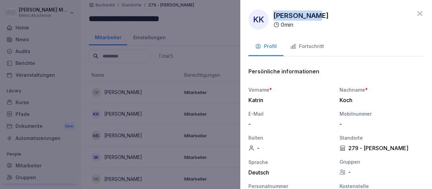
drag, startPoint x: 312, startPoint y: 14, endPoint x: 274, endPoint y: 16, distance: 37.5
click at [274, 16] on div "KK [PERSON_NAME] 0 min" at bounding box center [336, 19] width 176 height 20
copy p "[PERSON_NAME]"
click at [398, 21] on div "KK [PERSON_NAME] 0 min" at bounding box center [336, 19] width 176 height 20
click at [422, 10] on icon at bounding box center [420, 13] width 8 height 8
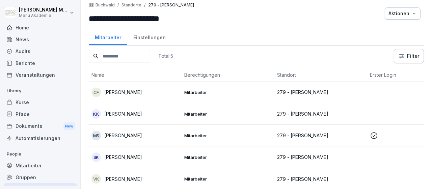
click at [278, 157] on p "279 - [PERSON_NAME]" at bounding box center [320, 156] width 87 height 7
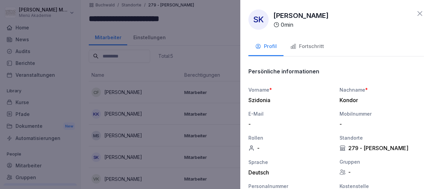
drag, startPoint x: 327, startPoint y: 13, endPoint x: 274, endPoint y: 16, distance: 53.1
click at [274, 16] on div "SK [PERSON_NAME] 0 min" at bounding box center [336, 19] width 176 height 20
copy p "[PERSON_NAME]"
click at [421, 14] on icon at bounding box center [420, 13] width 8 height 8
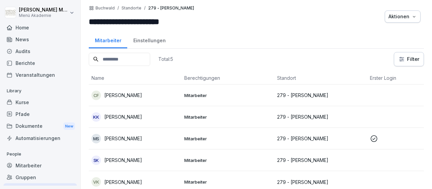
scroll to position [0, 0]
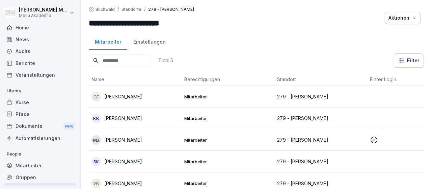
click at [30, 179] on div "Gruppen" at bounding box center [40, 177] width 74 height 12
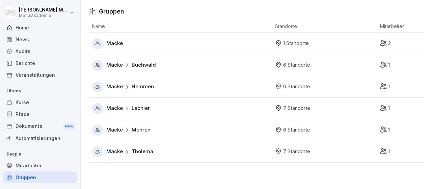
click at [149, 69] on div "[PERSON_NAME]" at bounding box center [182, 65] width 180 height 11
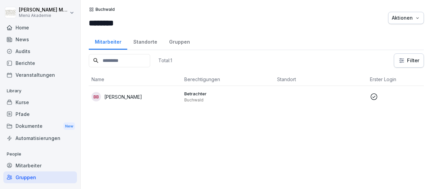
click at [145, 40] on div "Standorte" at bounding box center [145, 40] width 36 height 17
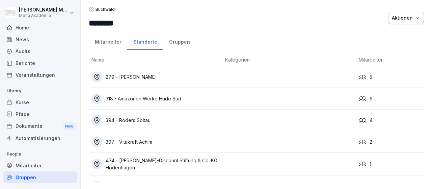
click at [154, 101] on div "318 - Amazonen Werke Hude Süd" at bounding box center [155, 98] width 128 height 11
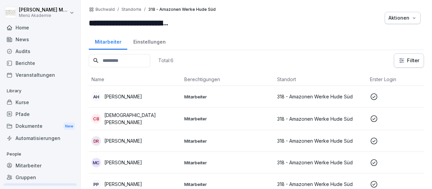
scroll to position [26, 0]
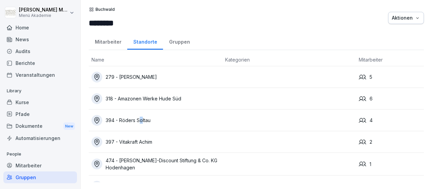
click at [141, 118] on div "394 - Röders Soltau" at bounding box center [155, 120] width 128 height 11
click at [137, 141] on div "397 - Vitakraft Achim" at bounding box center [155, 141] width 128 height 11
click at [130, 163] on div "474 - [PERSON_NAME]-Discount Stiftung & Co. KG Hodenhagen" at bounding box center [155, 164] width 128 height 14
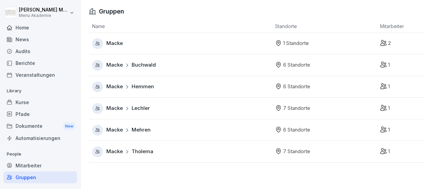
click at [145, 131] on span "Mehren" at bounding box center [141, 130] width 19 height 8
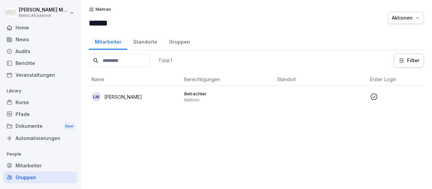
click at [149, 41] on div "Standorte" at bounding box center [145, 40] width 36 height 17
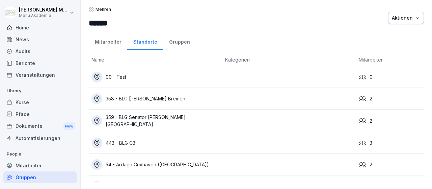
click at [145, 101] on div "358 - BLG [PERSON_NAME] Bremen" at bounding box center [155, 98] width 128 height 11
click at [150, 120] on div "359 - BLG Senator [PERSON_NAME][GEOGRAPHIC_DATA]" at bounding box center [155, 120] width 128 height 14
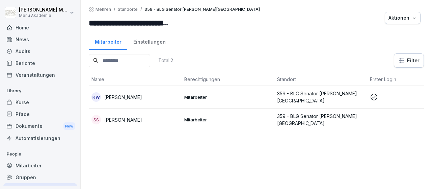
click at [137, 96] on p "[PERSON_NAME]" at bounding box center [123, 96] width 38 height 7
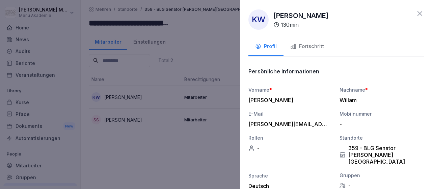
click at [274, 28] on div "130 min" at bounding box center [285, 25] width 25 height 8
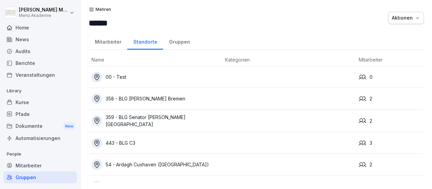
click at [137, 140] on div "443 - BLG C3" at bounding box center [155, 142] width 128 height 11
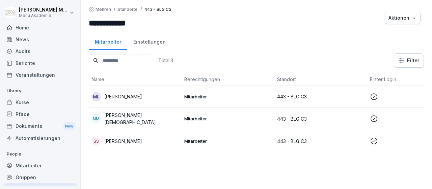
click at [138, 142] on p "[PERSON_NAME]" at bounding box center [123, 140] width 38 height 7
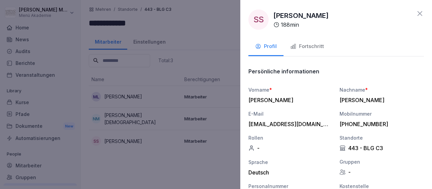
click at [422, 12] on icon at bounding box center [420, 13] width 8 height 8
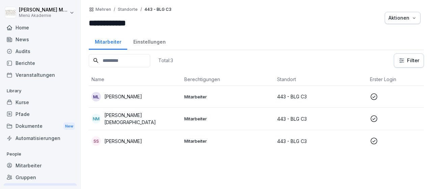
click at [116, 114] on div "NM [PERSON_NAME] [DEMOGRAPHIC_DATA]" at bounding box center [134, 118] width 87 height 14
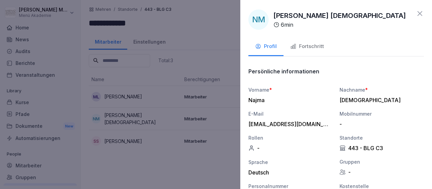
click at [419, 15] on icon at bounding box center [419, 13] width 5 height 5
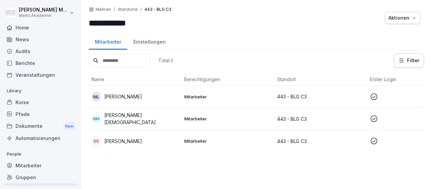
click at [122, 98] on p "[PERSON_NAME]" at bounding box center [123, 96] width 38 height 7
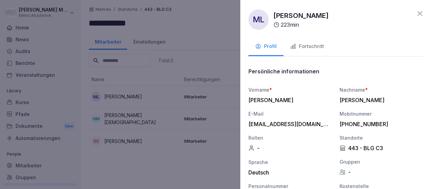
click at [422, 13] on icon at bounding box center [420, 13] width 8 height 8
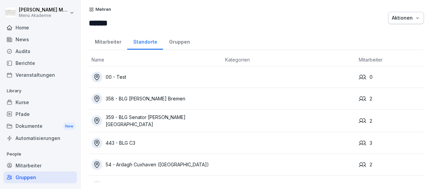
drag, startPoint x: 120, startPoint y: 137, endPoint x: 125, endPoint y: 139, distance: 5.9
click at [121, 137] on div "443 - BLG C3" at bounding box center [155, 142] width 128 height 11
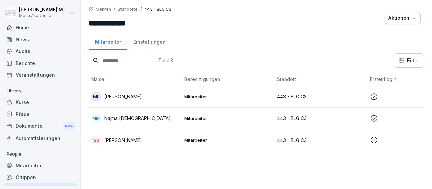
click at [137, 139] on p "[PERSON_NAME]" at bounding box center [123, 139] width 38 height 7
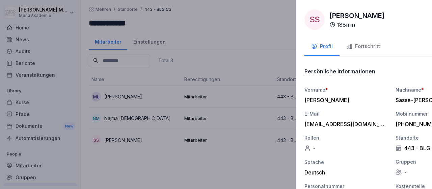
drag, startPoint x: 168, startPoint y: 42, endPoint x: 413, endPoint y: 17, distance: 246.7
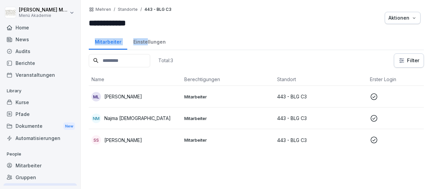
drag, startPoint x: 399, startPoint y: 2, endPoint x: 105, endPoint y: 39, distance: 296.0
click at [131, 47] on div "**********" at bounding box center [256, 94] width 351 height 189
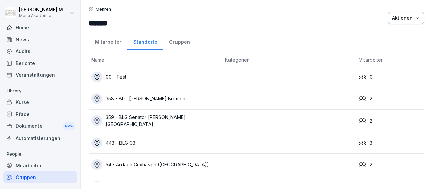
click at [144, 161] on div "54 - Ardagh Cuxhaven ([GEOGRAPHIC_DATA])" at bounding box center [155, 164] width 128 height 11
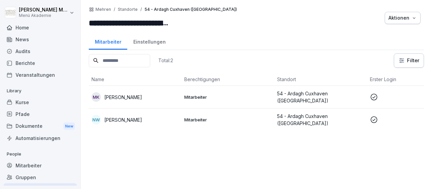
click at [143, 96] on div "MK [PERSON_NAME]" at bounding box center [134, 96] width 87 height 9
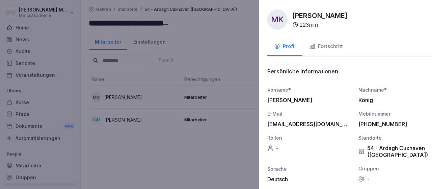
click at [129, 120] on div at bounding box center [216, 94] width 432 height 189
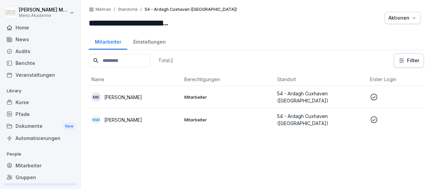
click at [129, 119] on p "[PERSON_NAME]" at bounding box center [123, 119] width 38 height 7
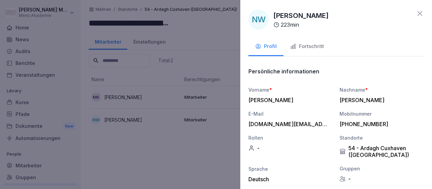
click at [420, 12] on icon at bounding box center [420, 13] width 8 height 8
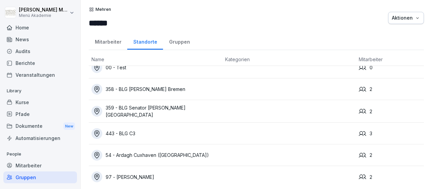
scroll to position [14, 0]
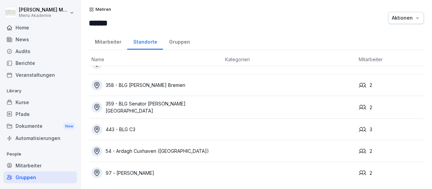
click at [142, 170] on div "97 - [PERSON_NAME]" at bounding box center [155, 172] width 128 height 11
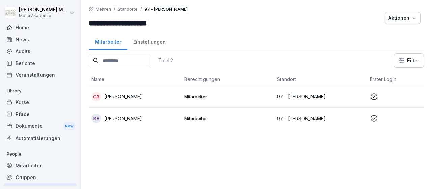
click at [142, 96] on p "[PERSON_NAME]" at bounding box center [123, 96] width 38 height 7
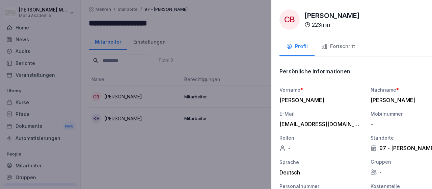
click at [144, 117] on div at bounding box center [216, 94] width 432 height 189
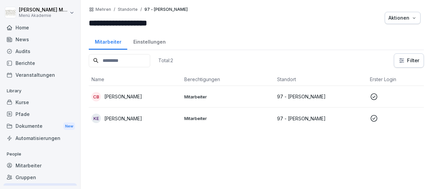
click at [142, 116] on p "Karina Eckermann" at bounding box center [123, 118] width 38 height 7
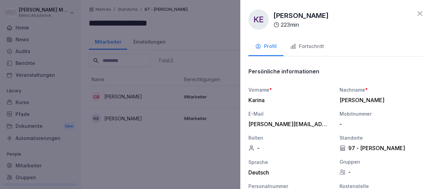
click at [420, 11] on icon at bounding box center [420, 13] width 8 height 8
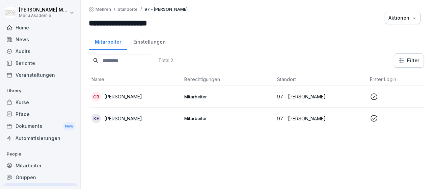
click at [29, 177] on div "Gruppen" at bounding box center [40, 177] width 74 height 12
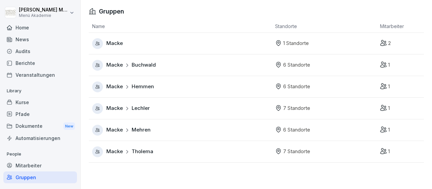
click at [143, 109] on span "Lechler" at bounding box center [141, 108] width 18 height 8
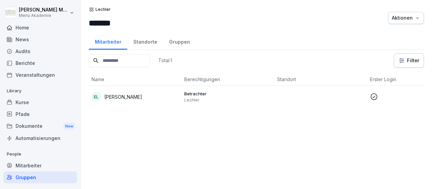
click at [148, 41] on div "Standorte" at bounding box center [145, 40] width 36 height 17
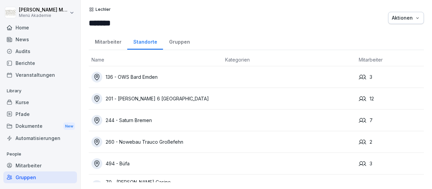
click at [151, 146] on div "260 - Nowebau Trauco Großefehn" at bounding box center [155, 141] width 128 height 11
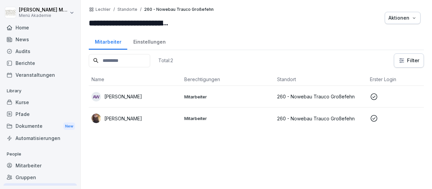
click at [137, 94] on p "[PERSON_NAME]" at bounding box center [123, 96] width 38 height 7
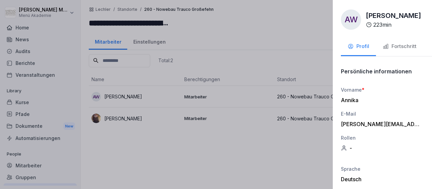
click at [135, 115] on div at bounding box center [216, 94] width 432 height 189
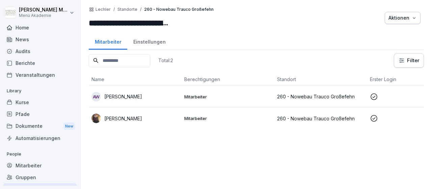
click at [135, 115] on p "[PERSON_NAME]" at bounding box center [123, 118] width 38 height 7
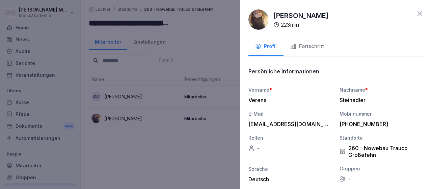
click at [418, 13] on icon at bounding box center [420, 13] width 8 height 8
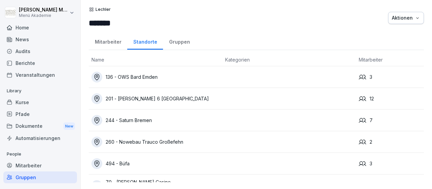
click at [139, 162] on div "494 - Büfa" at bounding box center [155, 163] width 128 height 11
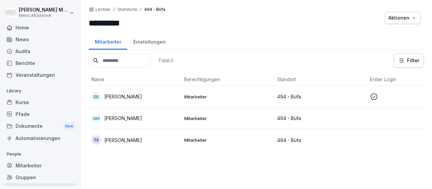
click at [130, 99] on p "[PERSON_NAME]" at bounding box center [123, 96] width 38 height 7
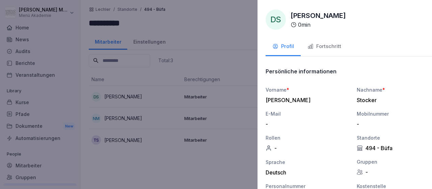
click at [130, 117] on div at bounding box center [216, 94] width 432 height 189
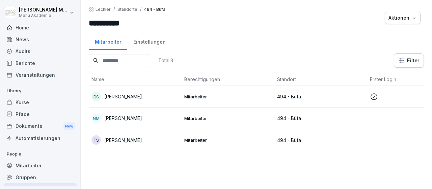
click at [130, 117] on p "Nadja Meiswinkel" at bounding box center [123, 117] width 38 height 7
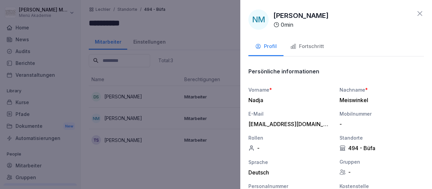
click at [420, 16] on icon at bounding box center [420, 13] width 8 height 8
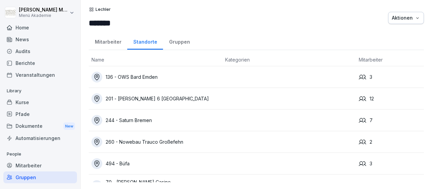
scroll to position [35, 0]
